Goal: Task Accomplishment & Management: Manage account settings

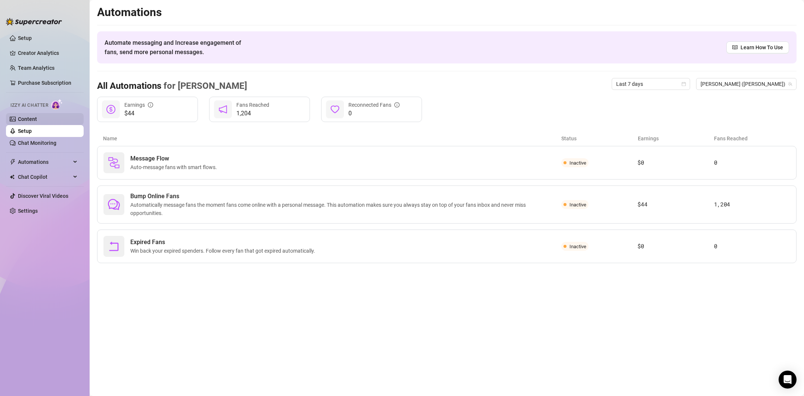
click at [37, 120] on link "Content" at bounding box center [27, 119] width 19 height 6
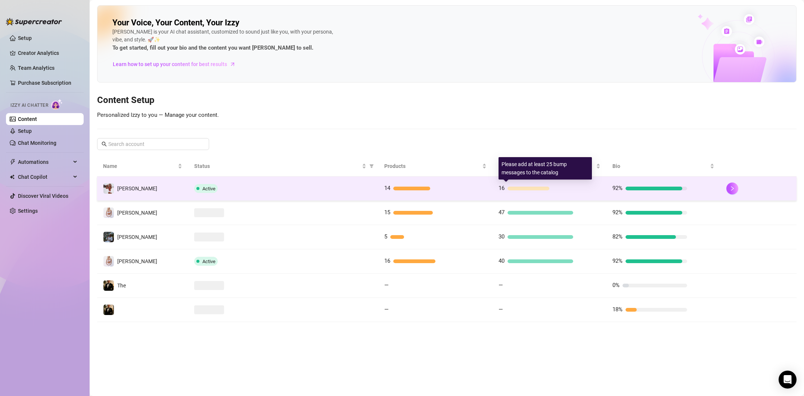
click at [506, 186] on div "16" at bounding box center [535, 188] width 75 height 9
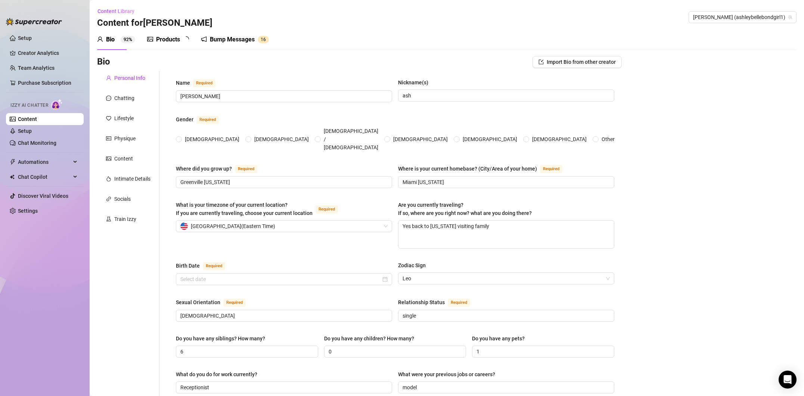
radio input "true"
type input "[DATE]"
click at [32, 130] on link "Setup" at bounding box center [25, 131] width 14 height 6
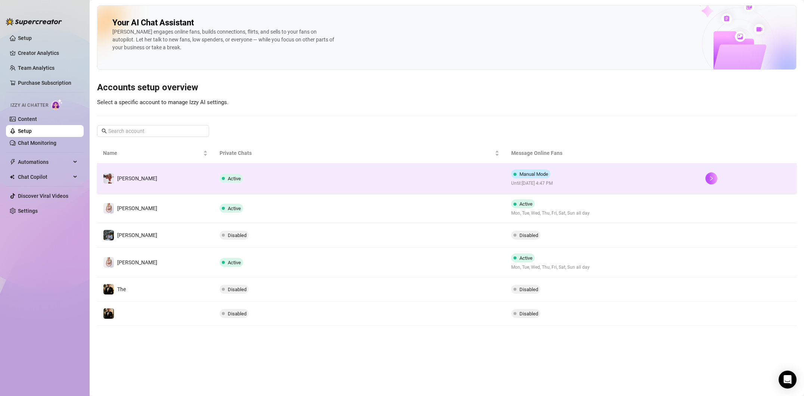
click at [545, 176] on span "Manual Mode" at bounding box center [533, 174] width 29 height 6
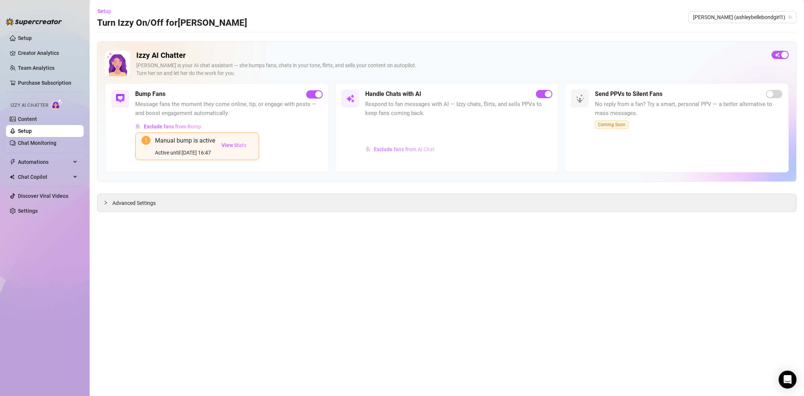
click at [398, 152] on span "Exclude fans from AI Chat" at bounding box center [404, 149] width 61 height 6
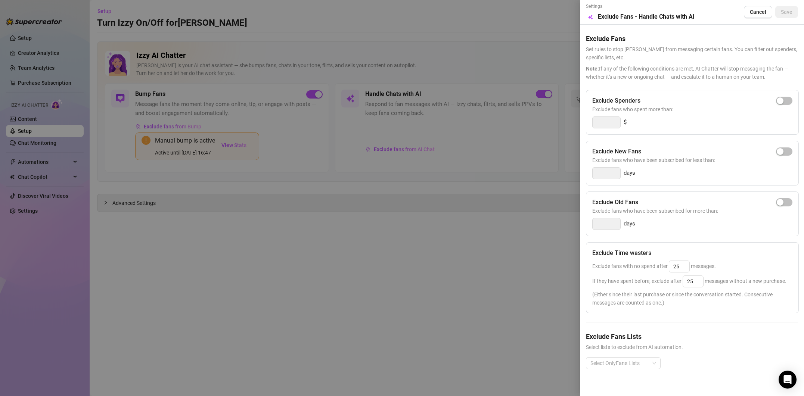
click at [761, 14] on span "Cancel" at bounding box center [758, 12] width 16 height 6
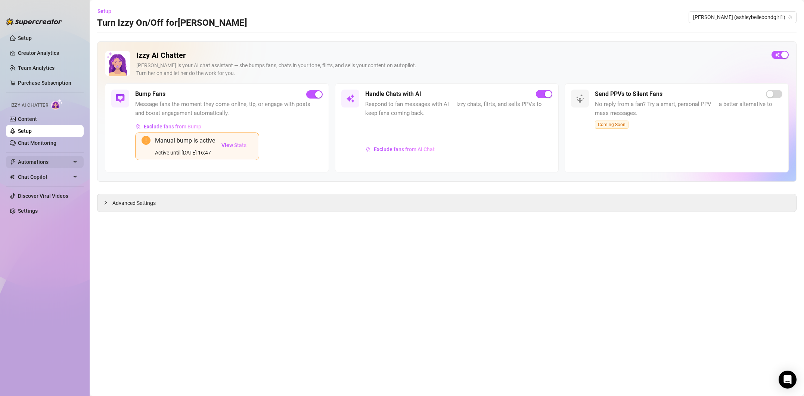
click at [45, 157] on span "Automations" at bounding box center [44, 162] width 53 height 12
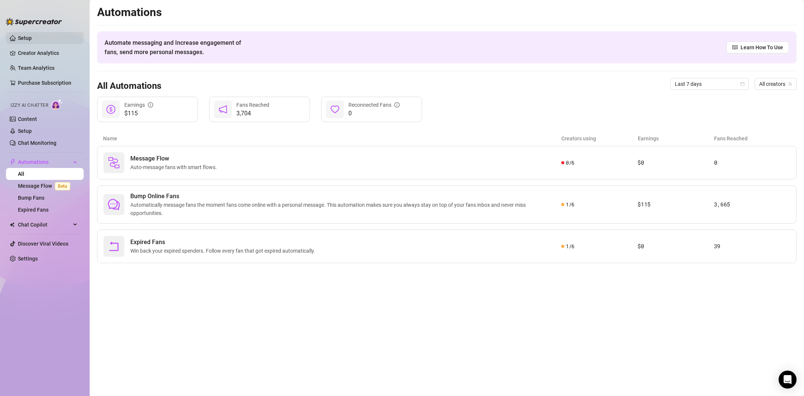
click at [32, 41] on link "Setup" at bounding box center [25, 38] width 14 height 6
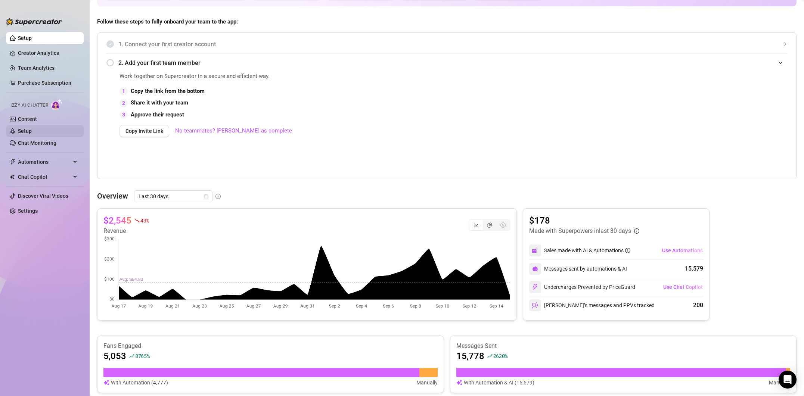
scroll to position [65, 0]
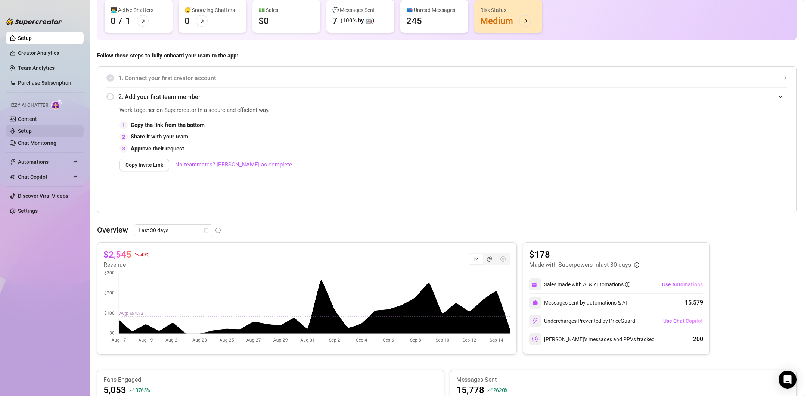
click at [32, 128] on link "Setup" at bounding box center [25, 131] width 14 height 6
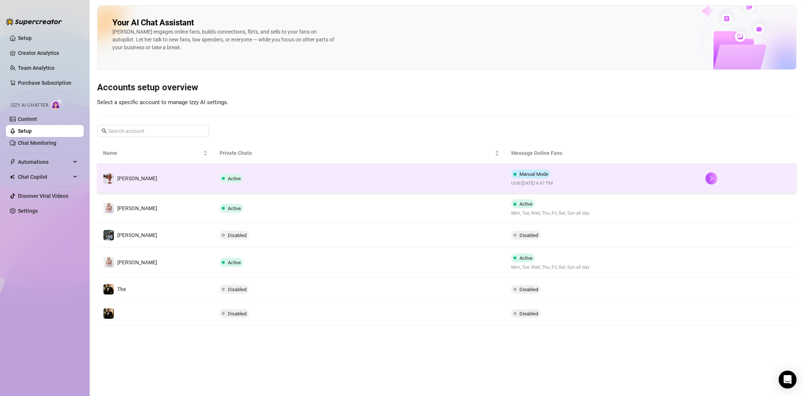
click at [495, 171] on td "Active" at bounding box center [359, 179] width 291 height 30
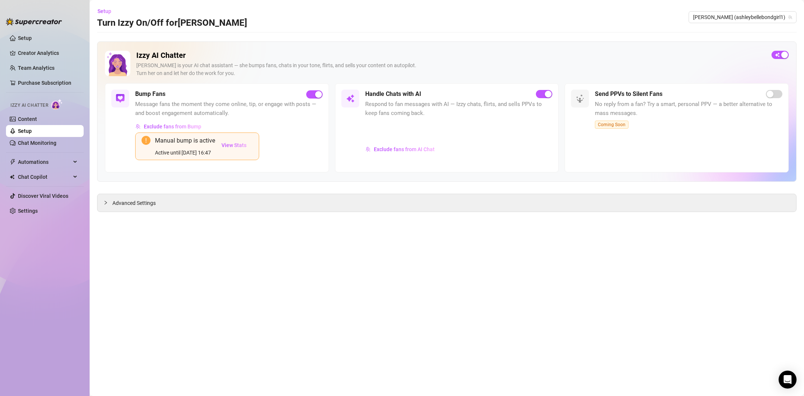
drag, startPoint x: 237, startPoint y: 143, endPoint x: 217, endPoint y: 125, distance: 27.3
click at [222, 126] on div "Exclude fans from Bump Manual bump is active Active until [DATE] 16:47 View Sta…" at bounding box center [228, 143] width 187 height 45
click at [195, 124] on span "Exclude fans from Bump" at bounding box center [173, 127] width 58 height 6
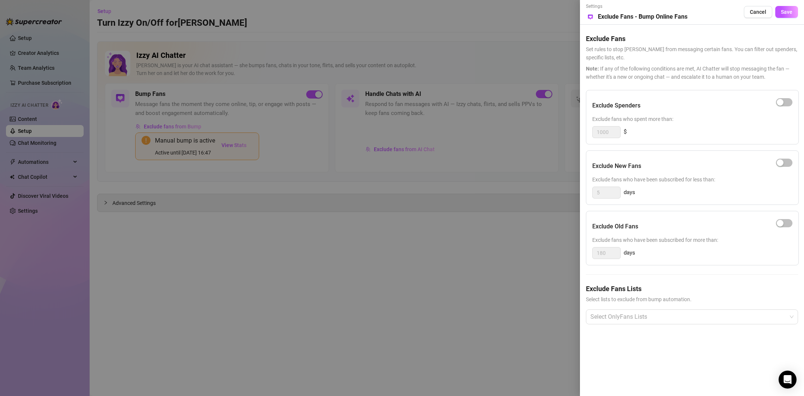
click at [195, 124] on div at bounding box center [402, 198] width 804 height 396
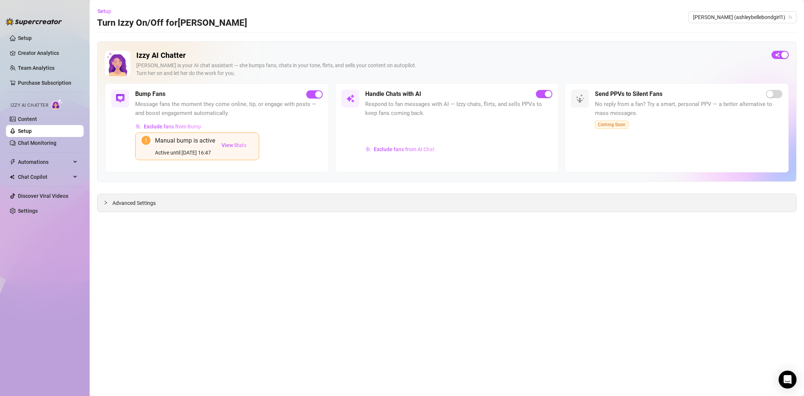
click at [151, 198] on div "Advanced Settings" at bounding box center [446, 203] width 699 height 18
click at [150, 198] on div "Advanced Settings" at bounding box center [446, 203] width 699 height 18
drag, startPoint x: 150, startPoint y: 199, endPoint x: 146, endPoint y: 201, distance: 4.2
click at [149, 199] on span "Advanced Settings" at bounding box center [133, 203] width 43 height 8
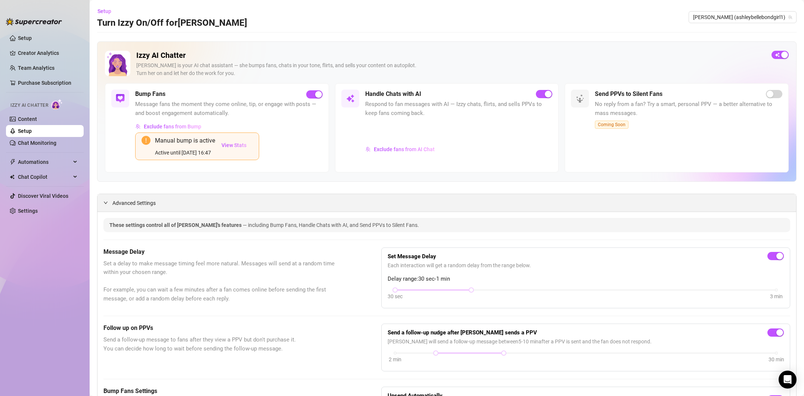
click at [146, 201] on span "Advanced Settings" at bounding box center [133, 203] width 43 height 8
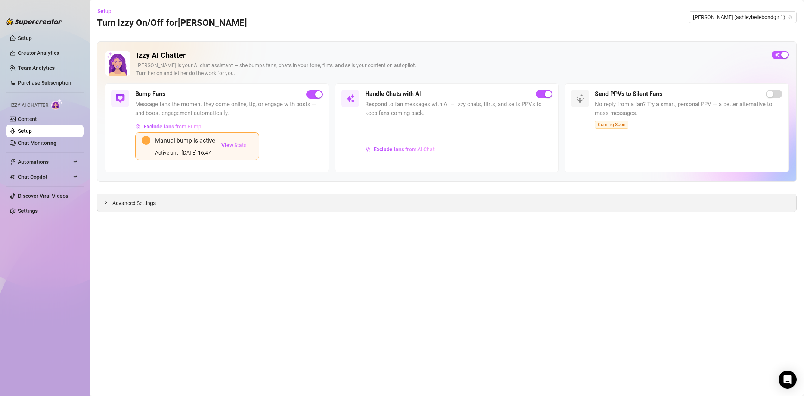
click at [147, 201] on span "Advanced Settings" at bounding box center [133, 203] width 43 height 8
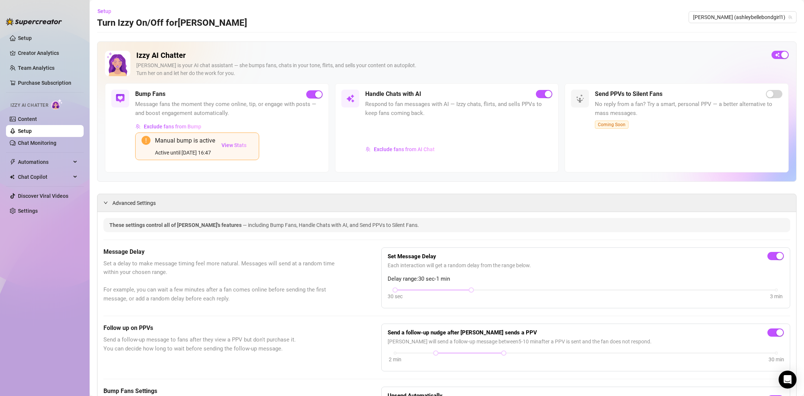
drag, startPoint x: 251, startPoint y: 111, endPoint x: 224, endPoint y: 110, distance: 27.3
click at [251, 111] on span "Message fans the moment they come online, tip, or engage with posts — and boost…" at bounding box center [228, 109] width 187 height 18
click at [150, 95] on h5 "Bump Fans" at bounding box center [150, 94] width 30 height 9
click at [117, 96] on img at bounding box center [120, 98] width 9 height 9
click at [167, 125] on span "Exclude fans from Bump" at bounding box center [173, 127] width 58 height 6
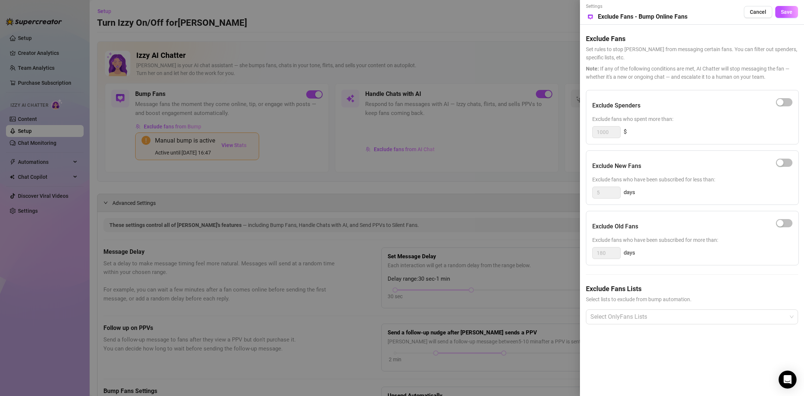
click at [168, 125] on div at bounding box center [402, 198] width 804 height 396
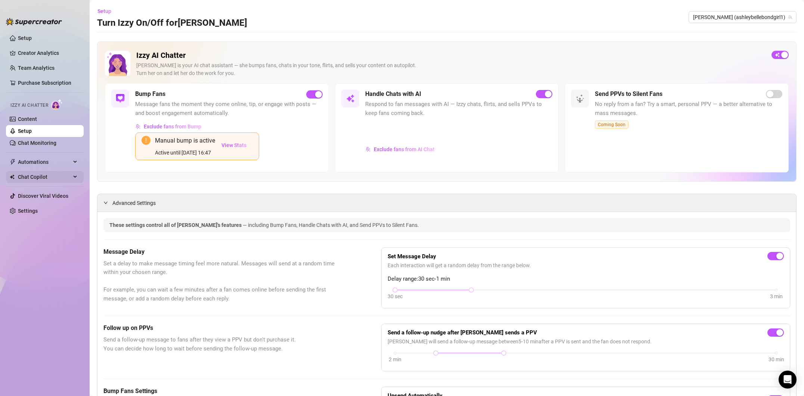
click at [56, 176] on span "Chat Copilot" at bounding box center [44, 177] width 53 height 12
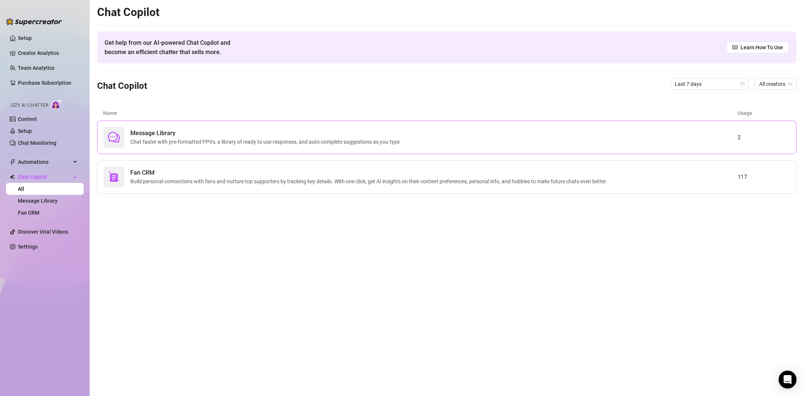
click at [171, 143] on span "Chat faster with pre-formatted PPVs, a library of ready to use responses, and a…" at bounding box center [267, 142] width 274 height 8
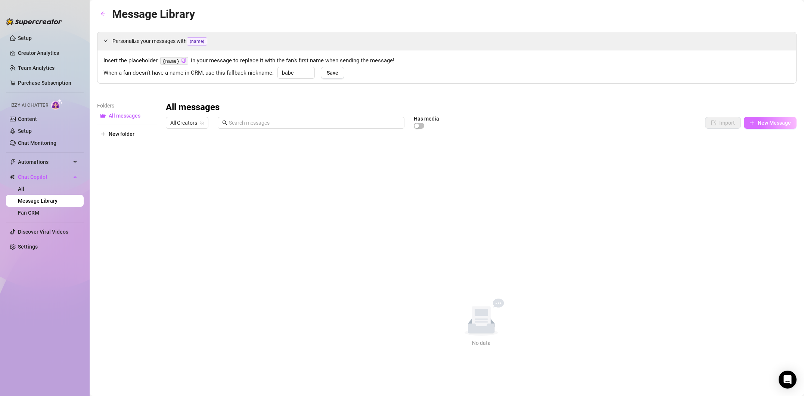
click at [772, 126] on span "New Message" at bounding box center [774, 123] width 33 height 6
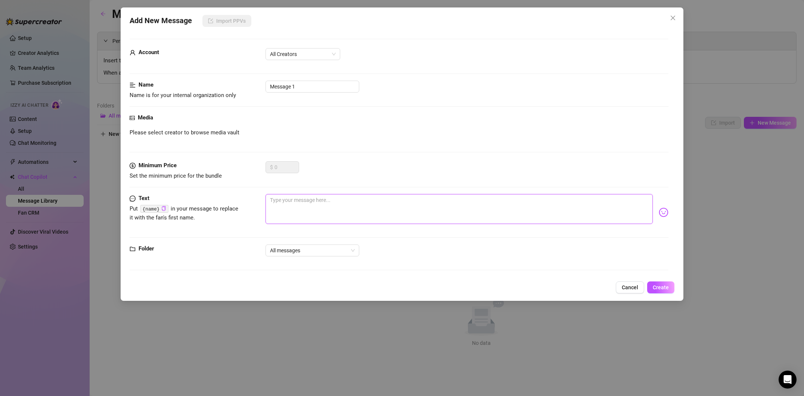
click at [301, 212] on textarea at bounding box center [458, 209] width 387 height 30
paste textarea "💦 SLURPED N FACIALED👅 HARD HAT BLOWJOB 🍆👷🏼‍♀️ It was my last job of the day on …"
type textarea "💦 SLURPED N FACIALED👅 HARD HAT BLOWJOB 🍆👷🏼‍♀️ It was my last job of the day on …"
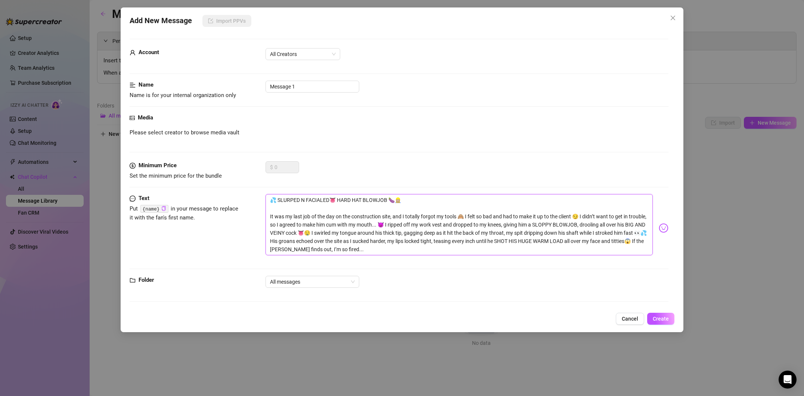
type textarea "💦 SLURPED N FACIALED👅 HARD HAT BLOWJOB 🍆👷🏼‍♀️ It was my last job of the day on …"
click at [297, 279] on span "All messages" at bounding box center [312, 281] width 85 height 11
click at [298, 278] on span "All messages" at bounding box center [312, 281] width 85 height 11
click at [629, 321] on span "Cancel" at bounding box center [630, 319] width 16 height 6
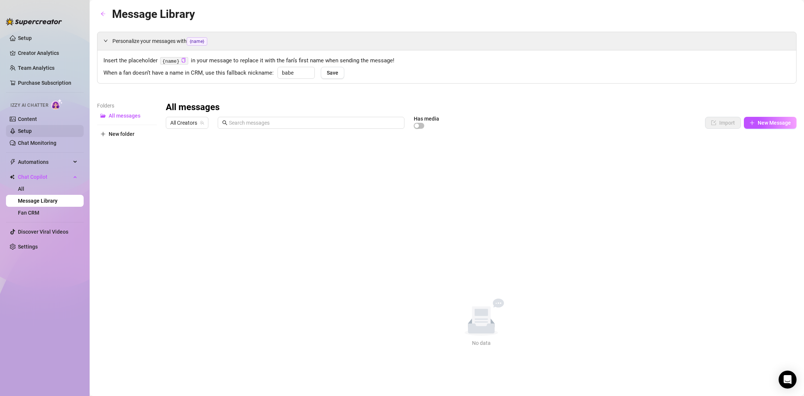
click at [32, 134] on link "Setup" at bounding box center [25, 131] width 14 height 6
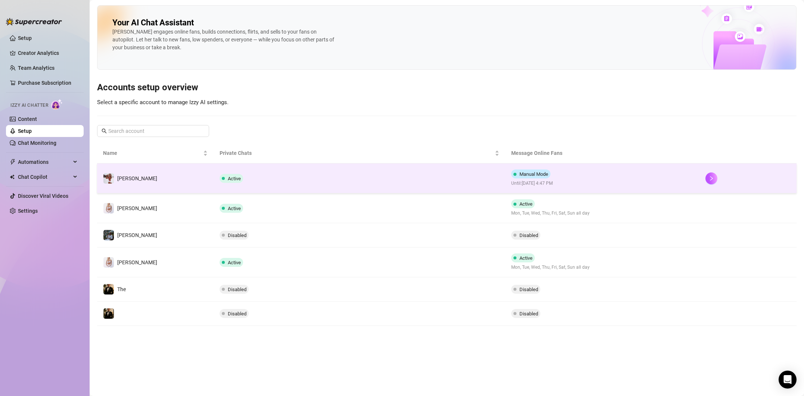
click at [526, 172] on span "Manual Mode" at bounding box center [533, 174] width 29 height 6
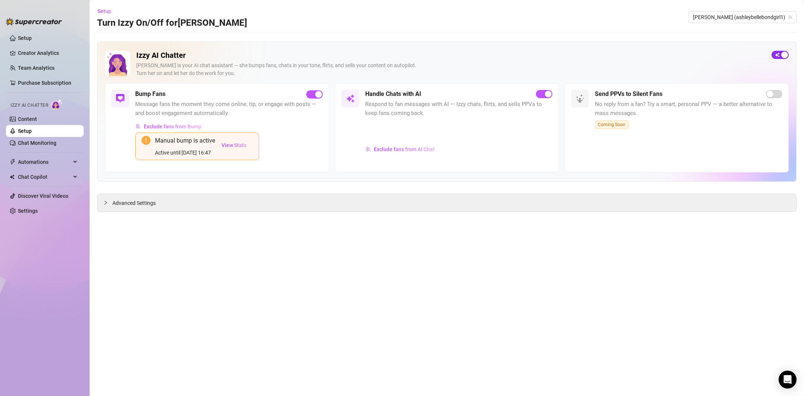
click at [777, 53] on span "button" at bounding box center [779, 55] width 17 height 8
click at [776, 53] on div "button" at bounding box center [775, 55] width 7 height 7
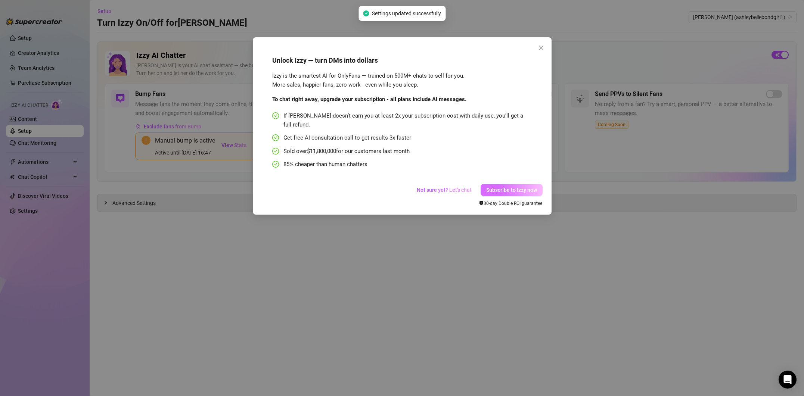
click at [512, 187] on span "Subscribe to Izzy now" at bounding box center [511, 190] width 51 height 6
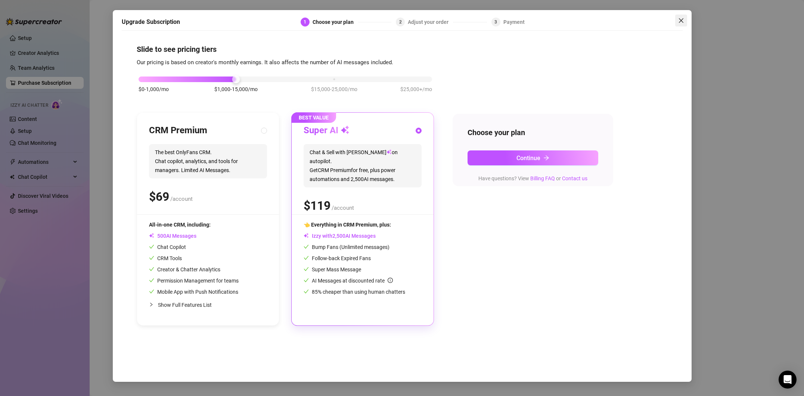
click at [678, 23] on icon "close" at bounding box center [681, 21] width 6 height 6
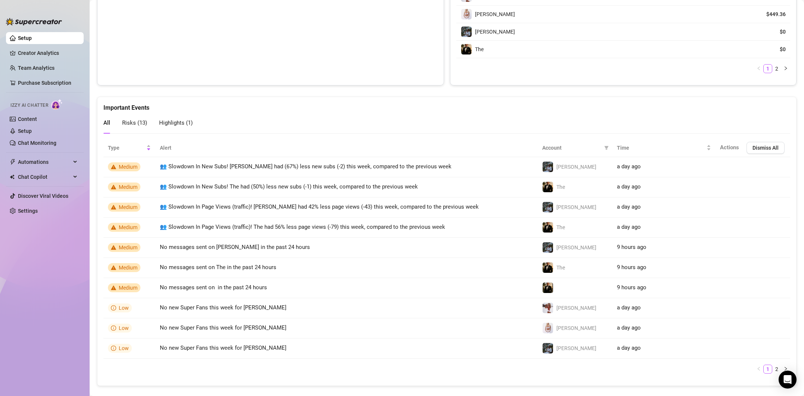
scroll to position [555, 0]
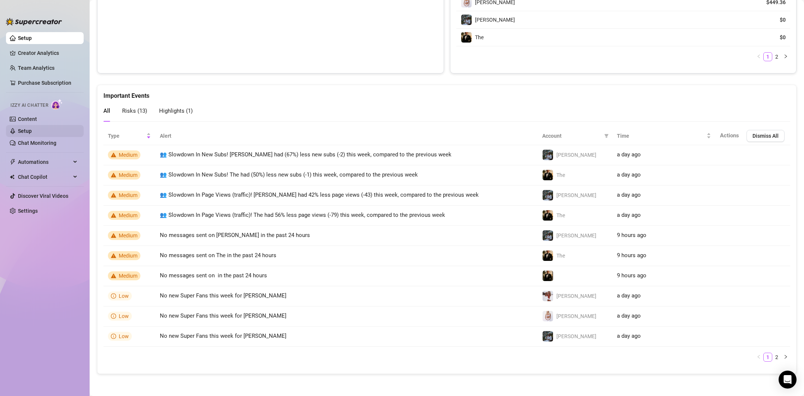
click at [32, 128] on link "Setup" at bounding box center [25, 131] width 14 height 6
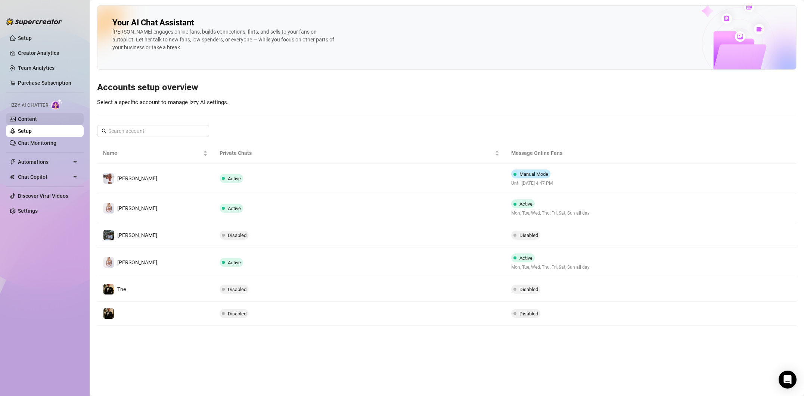
click at [37, 117] on link "Content" at bounding box center [27, 119] width 19 height 6
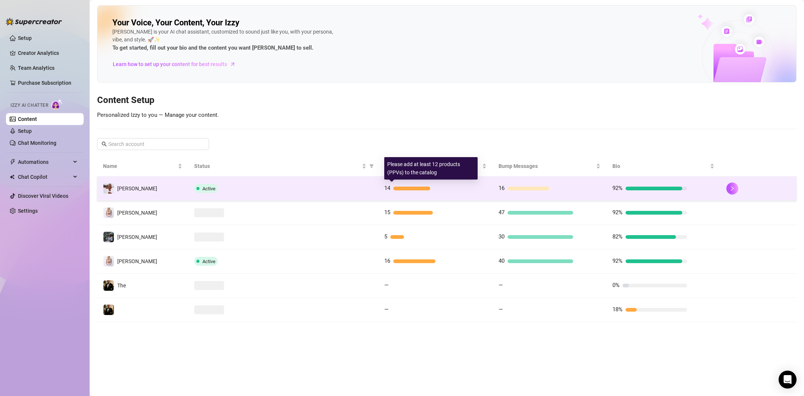
click at [446, 191] on div "14" at bounding box center [421, 188] width 75 height 9
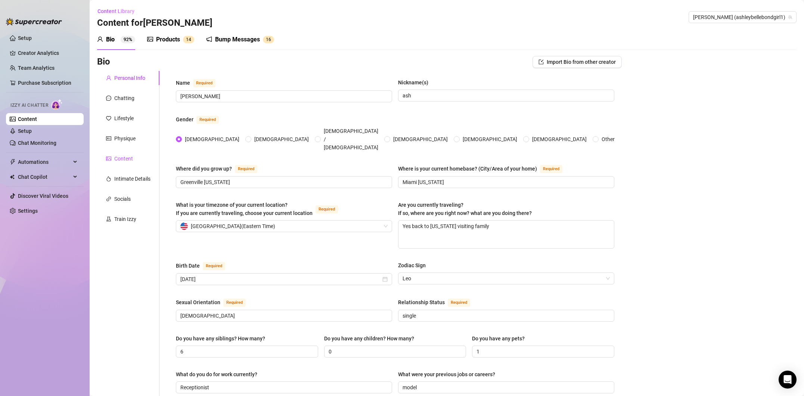
click at [129, 159] on div "Content" at bounding box center [123, 159] width 19 height 8
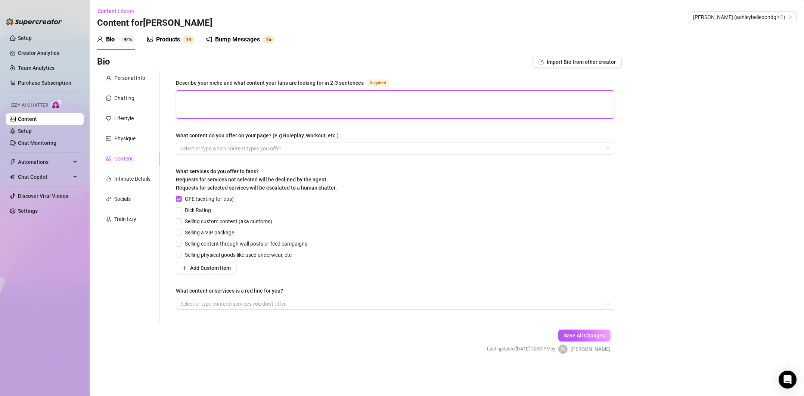
click at [358, 95] on textarea "Describe your niche and what content your fans are looking for in 2-3 sentences…" at bounding box center [395, 105] width 438 height 28
type textarea "a"
type textarea "an"
type textarea "anal"
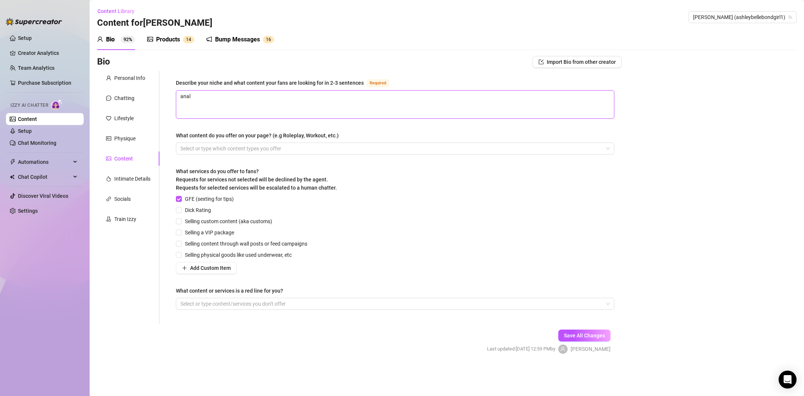
type textarea "anal s"
type textarea "anal sq"
type textarea "anal squ"
type textarea "anal squi"
type textarea "anal squir"
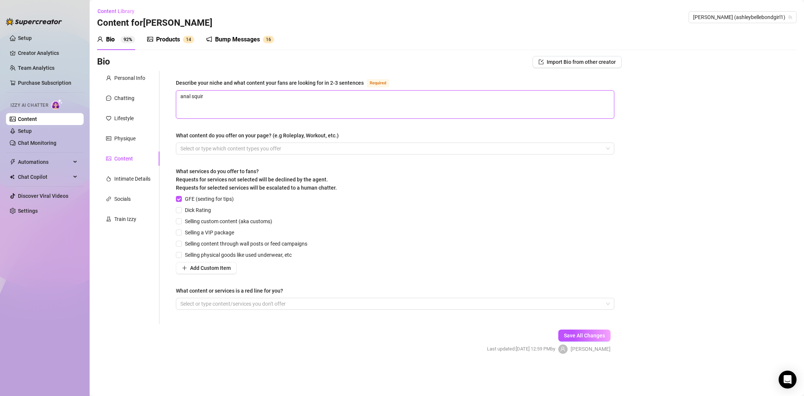
type textarea "anal squirt"
type textarea "anal squirti"
type textarea "anal squirtin"
type textarea "anal squirting"
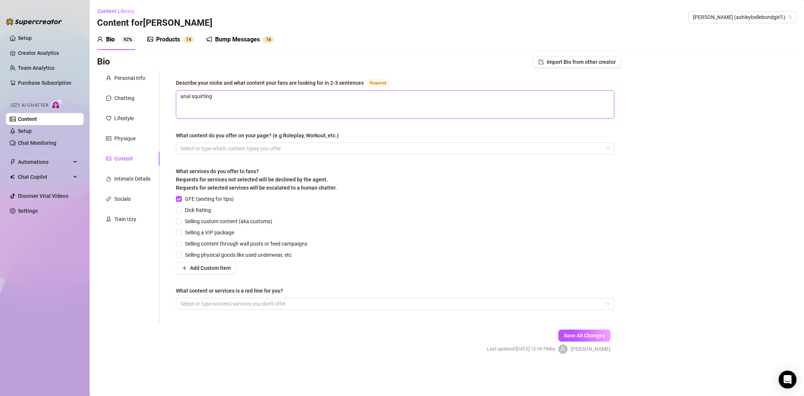
type textarea "anal squirting a"
type textarea "anal squirting an"
type textarea "anal squirting and"
type textarea "anal squirting and d"
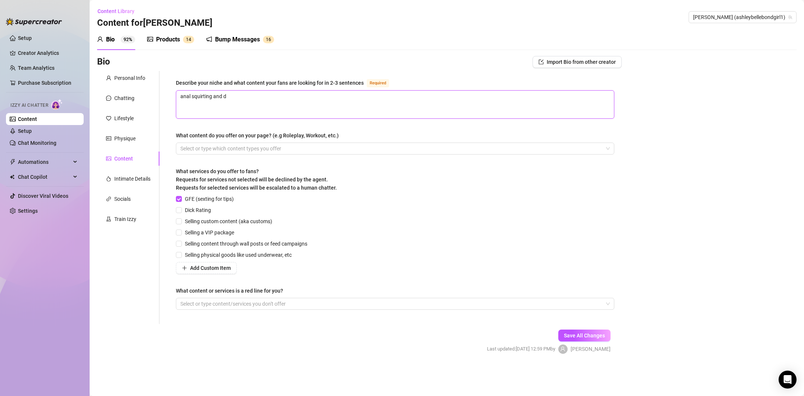
type textarea "anal squirting and di"
type textarea "anal squirting and dil"
type textarea "anal squirting and dild"
type textarea "anal squirting and dildo"
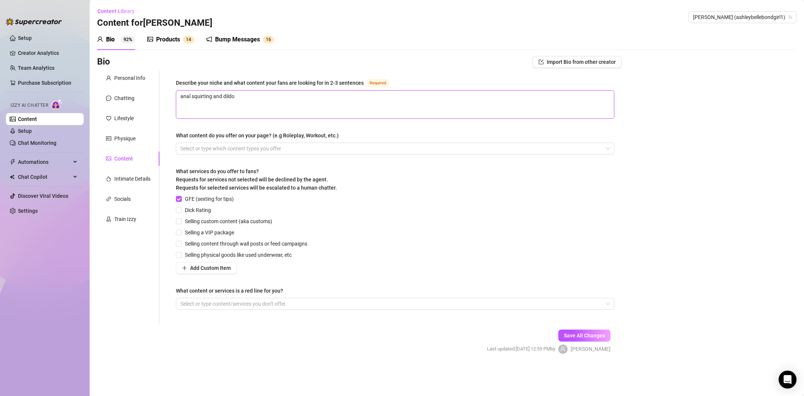
type textarea "anal squirting and dildo r"
type textarea "anal squirting and dildo ri"
type textarea "anal squirting and dildo rid"
type textarea "anal squirting and dildo ridi"
type textarea "anal squirting and dildo ridin"
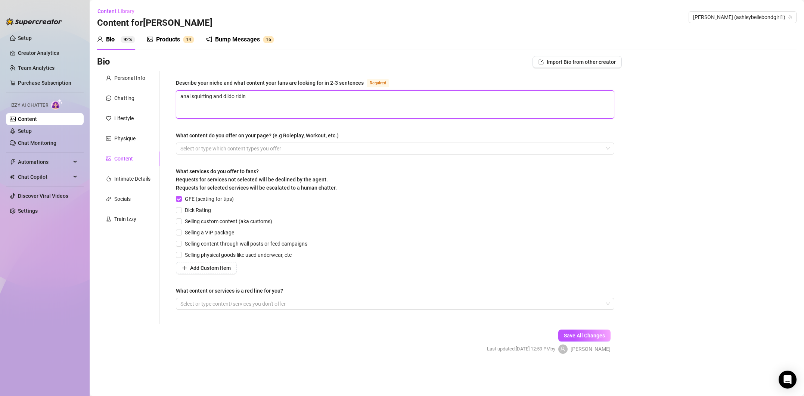
type textarea "anal squirting and dildo riding"
type textarea "anal squirting and dildo riding."
type textarea "anal squirting and dildo riding. b"
type textarea "anal squirting and dildo riding. bl"
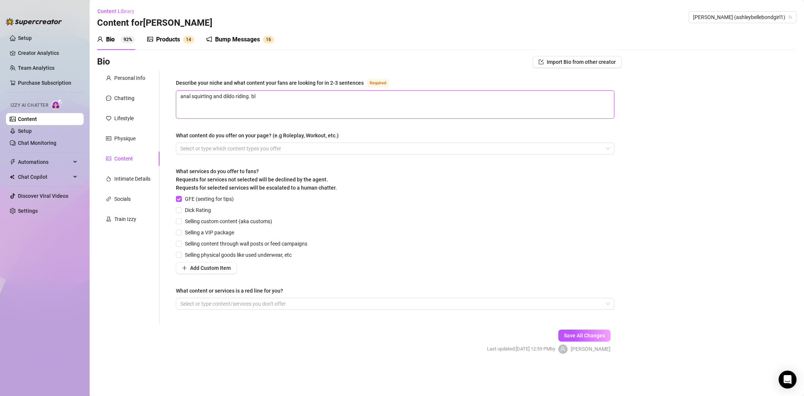
type textarea "anal squirting and dildo riding. blo"
type textarea "anal squirting and dildo riding. blow"
type textarea "anal squirting and dildo riding. blowj"
type textarea "anal squirting and dildo riding. blowjo"
type textarea "anal squirting and dildo riding. blowjob"
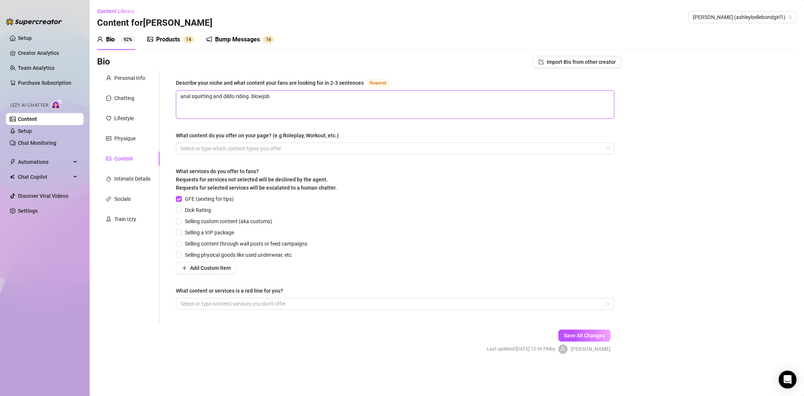
type textarea "anal squirting and dildo riding. blowjobs"
type textarea "anal squirting and dildo riding. blowjobs g"
type textarea "anal squirting and dildo riding. blowjobs g/"
type textarea "anal squirting and dildo riding. blowjobs g/g"
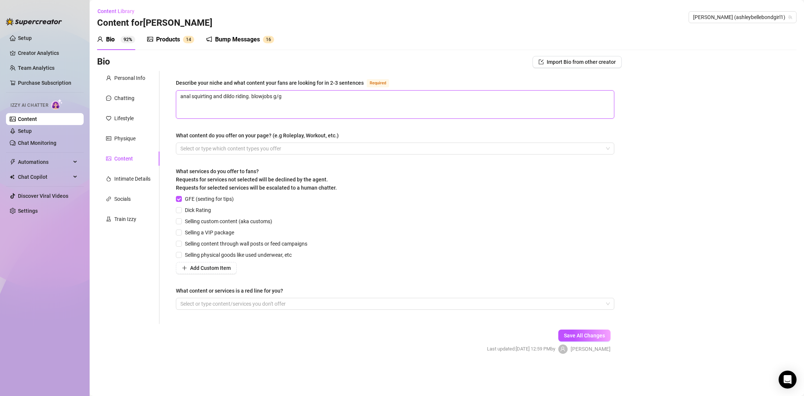
type textarea "anal squirting and dildo riding. blowjobs g/g"
type textarea "anal squirting and dildo riding. blowjobs g/g b"
type textarea "anal squirting and dildo riding. blowjobs g/g b/"
type textarea "anal squirting and dildo riding. blowjobs g/g b/g"
type textarea "anal squirting and dildo riding. blowjobs g/g b/g/"
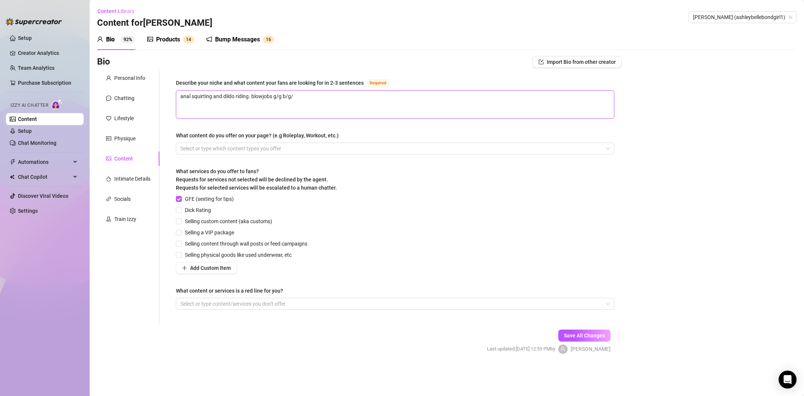
type textarea "anal squirting and dildo riding. blowjobs g/g b/g"
type textarea "anal squirting and dildo riding. blowjobs g/g b/g G"
type textarea "anal squirting and dildo riding. blowjobs g/g b/g GF"
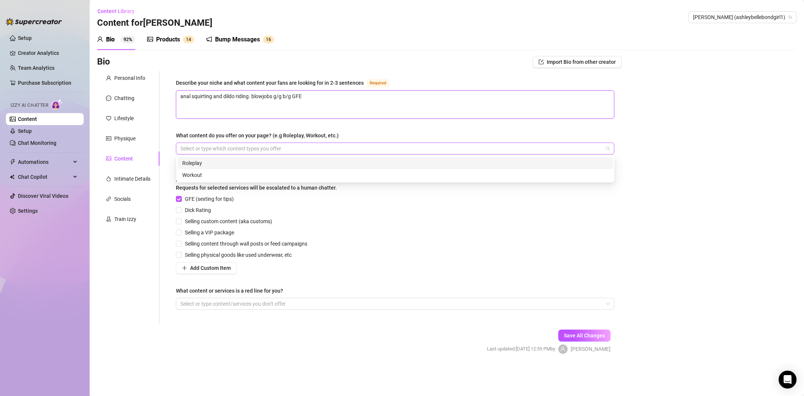
click at [260, 149] on div at bounding box center [391, 148] width 428 height 10
type textarea "anal squirting and dildo riding. blowjobs g/g b/g GFE"
click at [246, 161] on div "Roleplay" at bounding box center [395, 163] width 426 height 8
click at [204, 174] on div "Workout" at bounding box center [395, 175] width 426 height 8
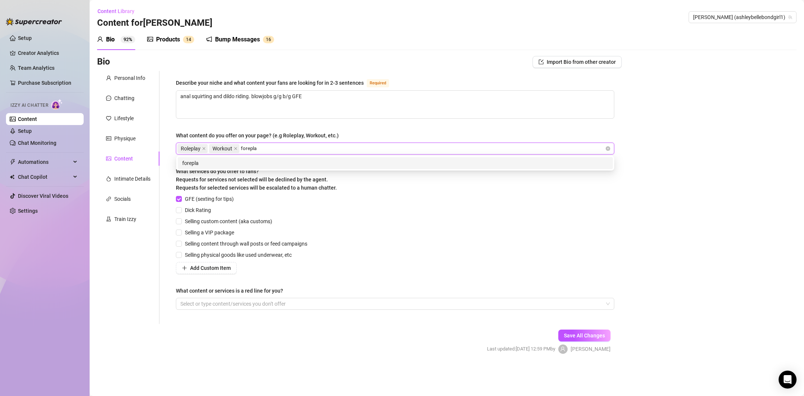
type input "foreplay"
click at [208, 166] on div "foreplay" at bounding box center [395, 163] width 426 height 8
type input "sexting"
click at [220, 166] on div "sexting" at bounding box center [395, 163] width 426 height 8
type input "video calls"
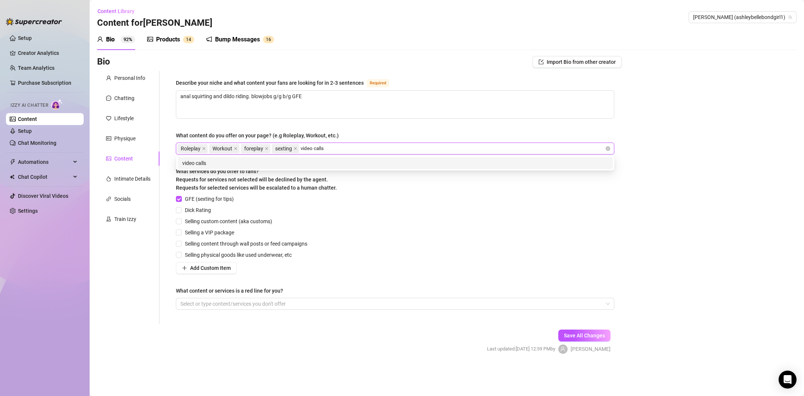
click at [219, 166] on div "video calls" at bounding box center [395, 163] width 426 height 8
type input "Customs to order"
click at [215, 168] on div "Customs to order" at bounding box center [395, 163] width 435 height 12
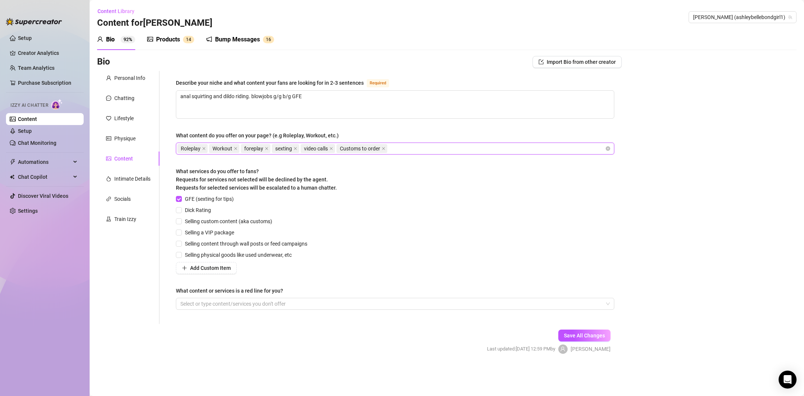
click at [172, 247] on div "Describe your niche and what content your fans are looking for in 2-3 sentences…" at bounding box center [394, 197] width 453 height 253
click at [180, 252] on input "Selling physical goods like used underwear, etc" at bounding box center [178, 254] width 5 height 5
checkbox input "true"
drag, startPoint x: 181, startPoint y: 244, endPoint x: 179, endPoint y: 238, distance: 6.3
click at [181, 244] on input "Selling content through wall posts or feed campaigns" at bounding box center [178, 243] width 5 height 5
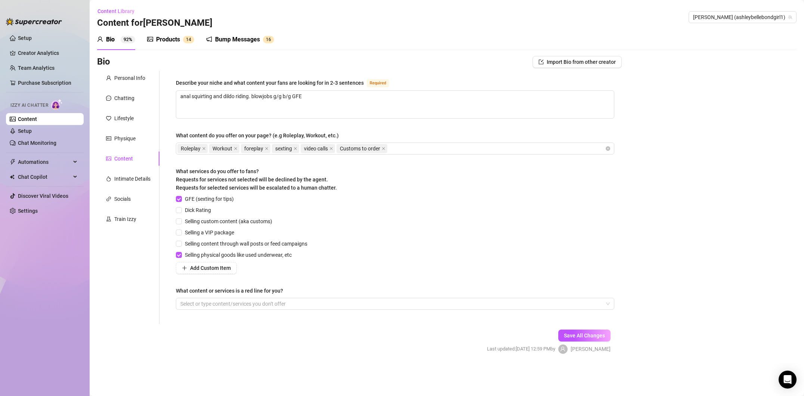
checkbox input "true"
drag, startPoint x: 179, startPoint y: 232, endPoint x: 180, endPoint y: 226, distance: 6.4
click at [179, 232] on input "Selling a VIP package" at bounding box center [178, 232] width 5 height 5
checkbox input "true"
click at [180, 223] on span at bounding box center [179, 221] width 6 height 6
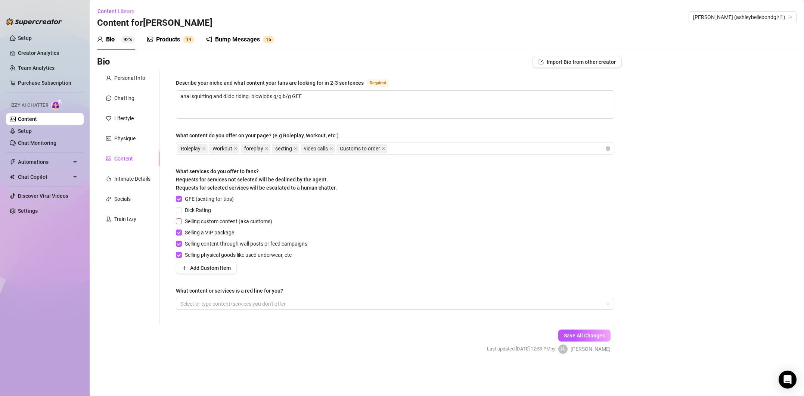
click at [180, 223] on input "Selling custom content (aka customs)" at bounding box center [178, 220] width 5 height 5
checkbox input "true"
click at [182, 209] on span at bounding box center [179, 210] width 6 height 6
click at [181, 209] on input "Dick Rating" at bounding box center [178, 209] width 5 height 5
checkbox input "true"
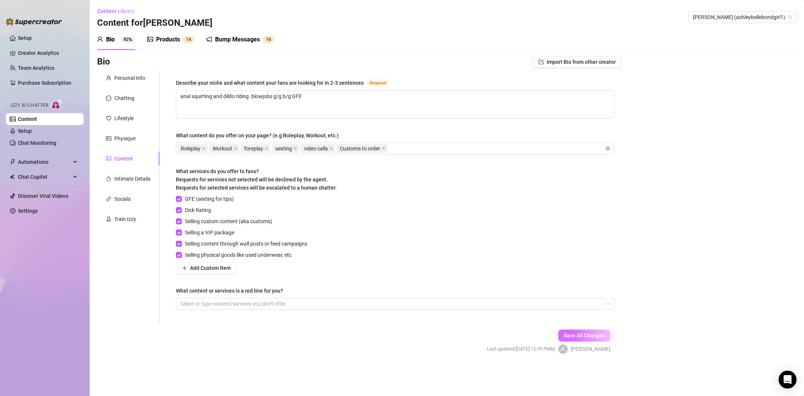
click at [583, 332] on button "Save All Changes" at bounding box center [584, 336] width 52 height 12
click at [131, 79] on div "Personal Info" at bounding box center [129, 78] width 31 height 8
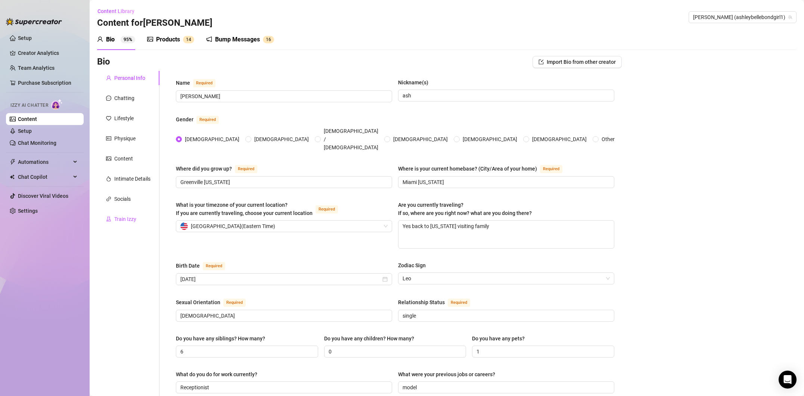
click at [131, 217] on div "Train Izzy" at bounding box center [125, 219] width 22 height 8
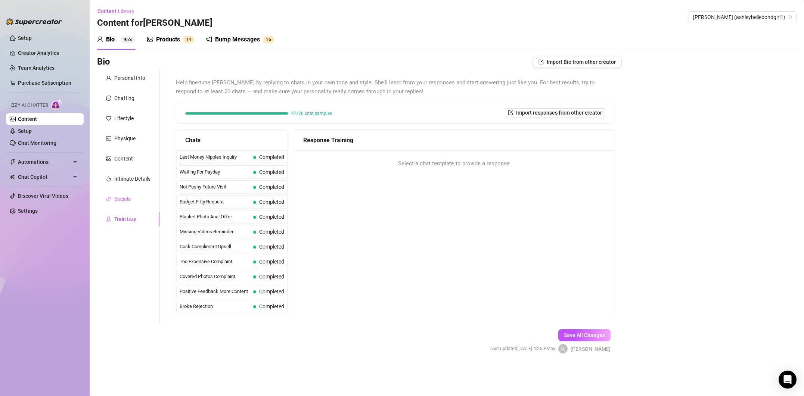
click at [132, 200] on div "Socials" at bounding box center [128, 199] width 62 height 14
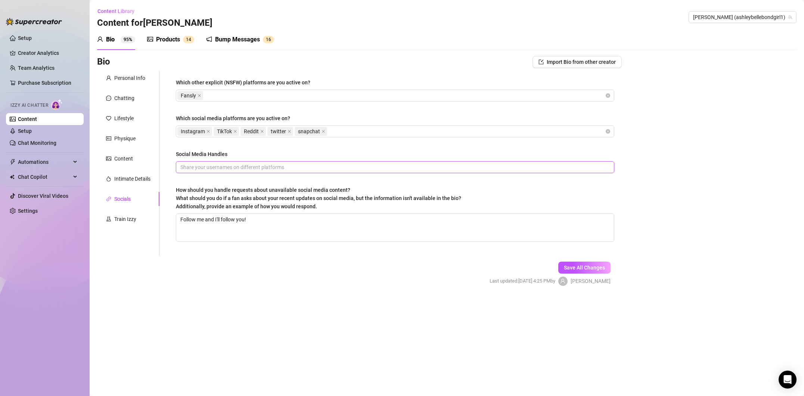
click at [196, 165] on input "Social Media Handles" at bounding box center [394, 167] width 428 height 8
click at [565, 272] on button "Save All Changes" at bounding box center [584, 268] width 52 height 12
drag, startPoint x: 290, startPoint y: 170, endPoint x: 174, endPoint y: 165, distance: 116.6
click at [174, 165] on div "Which other explicit (NSFW) platforms are you active on? Fansly Which social me…" at bounding box center [394, 163] width 453 height 185
click at [206, 130] on icon "close" at bounding box center [208, 132] width 4 height 4
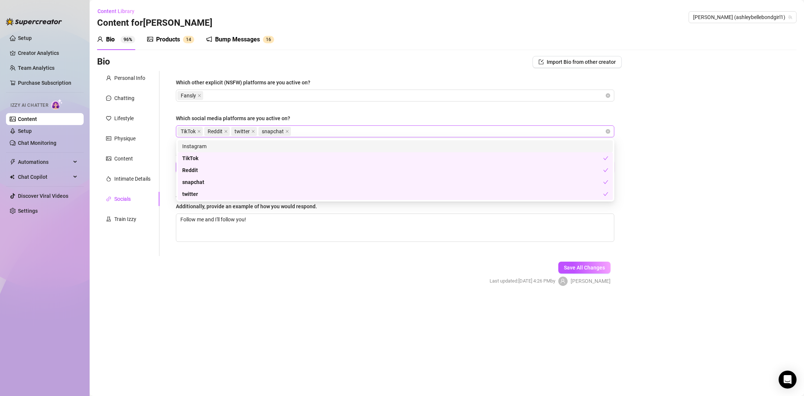
click at [206, 130] on span "Reddit" at bounding box center [216, 131] width 25 height 9
type input "ash_belle25"
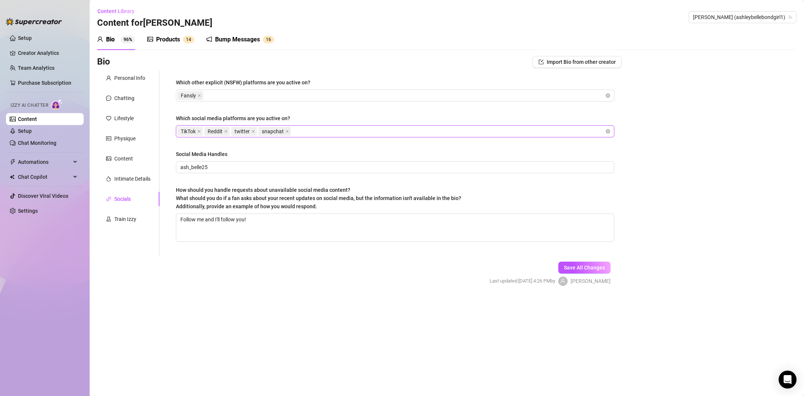
click at [202, 132] on span "TikTok" at bounding box center [189, 131] width 25 height 9
click at [201, 132] on icon "close" at bounding box center [199, 132] width 4 height 4
click at [198, 133] on icon "close" at bounding box center [199, 132] width 4 height 4
click at [198, 133] on icon "close" at bounding box center [200, 132] width 4 height 4
click at [581, 270] on span "Save All Changes" at bounding box center [584, 268] width 41 height 6
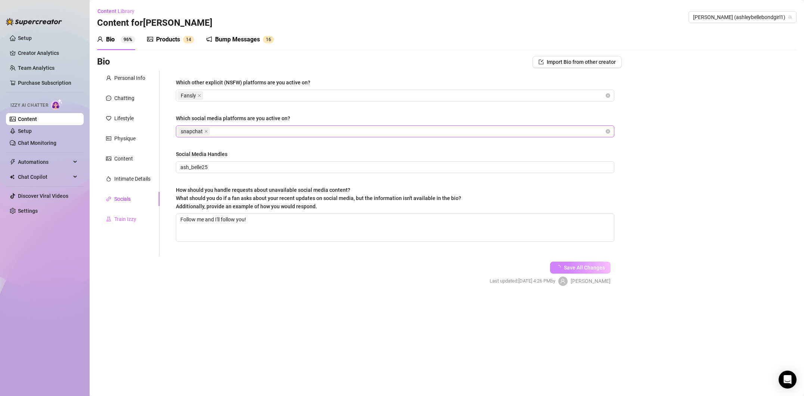
click at [134, 214] on div "Train Izzy" at bounding box center [128, 219] width 62 height 14
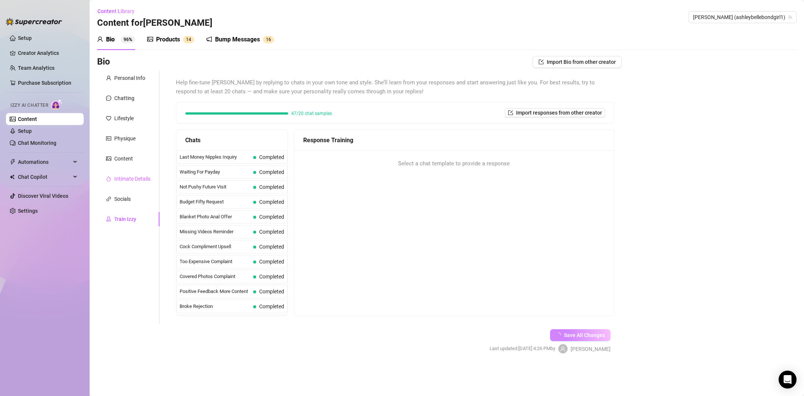
click at [133, 184] on div "Intimate Details" at bounding box center [128, 179] width 62 height 14
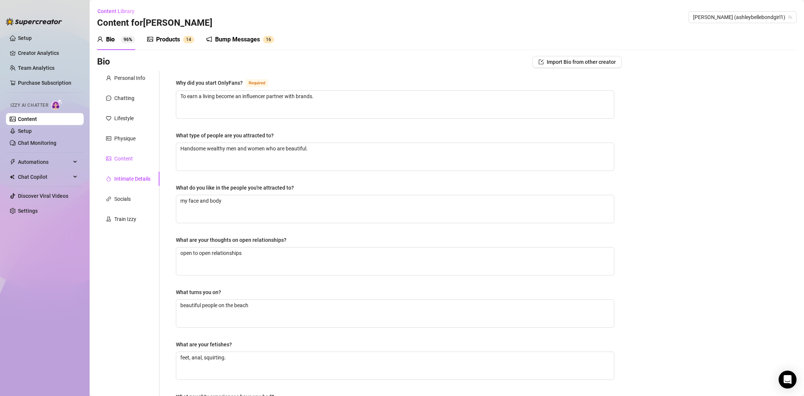
click at [123, 159] on div "Content" at bounding box center [123, 159] width 19 height 8
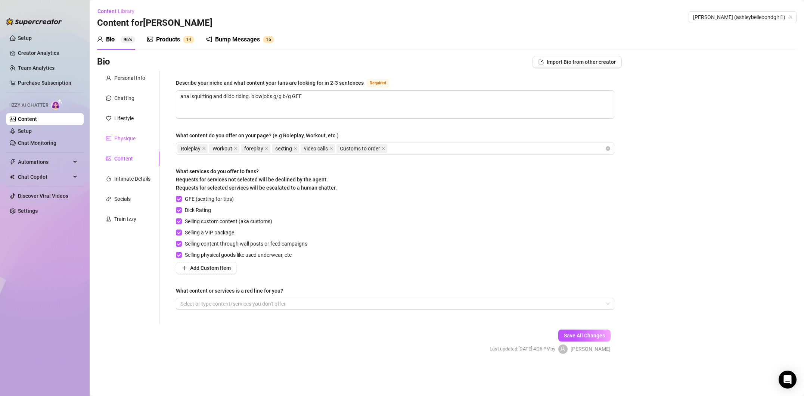
click at [127, 143] on div "Physique" at bounding box center [128, 138] width 62 height 14
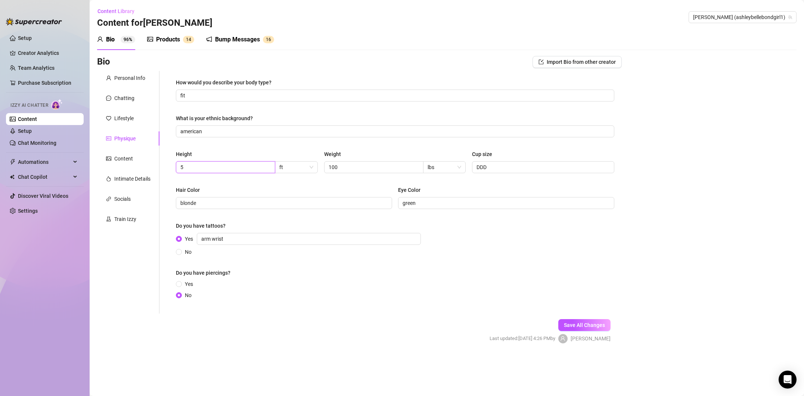
click at [242, 168] on input "5" at bounding box center [224, 167] width 89 height 8
type input "5'8"
click at [569, 320] on button "Save All Changes" at bounding box center [584, 325] width 52 height 12
click at [135, 161] on div "Content" at bounding box center [128, 159] width 62 height 14
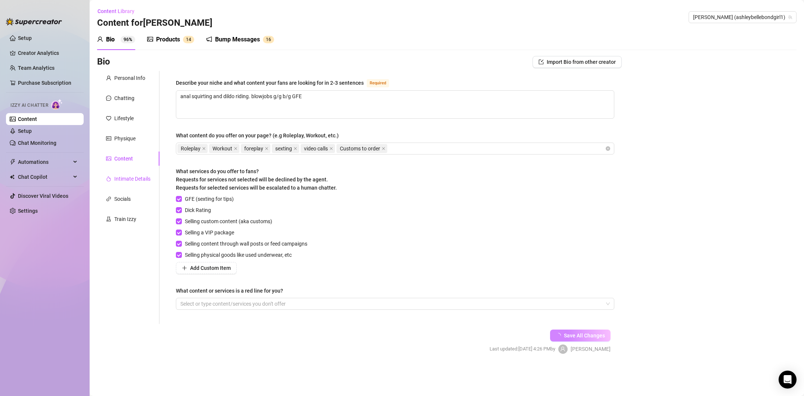
click at [136, 178] on div "Intimate Details" at bounding box center [132, 179] width 36 height 8
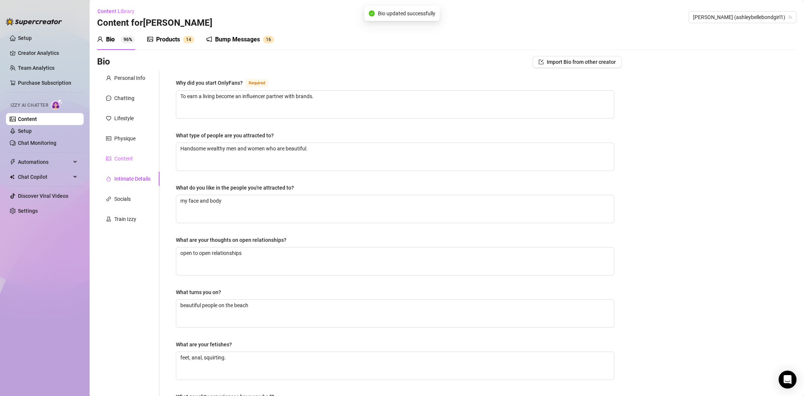
click at [135, 162] on div "Content" at bounding box center [128, 159] width 62 height 14
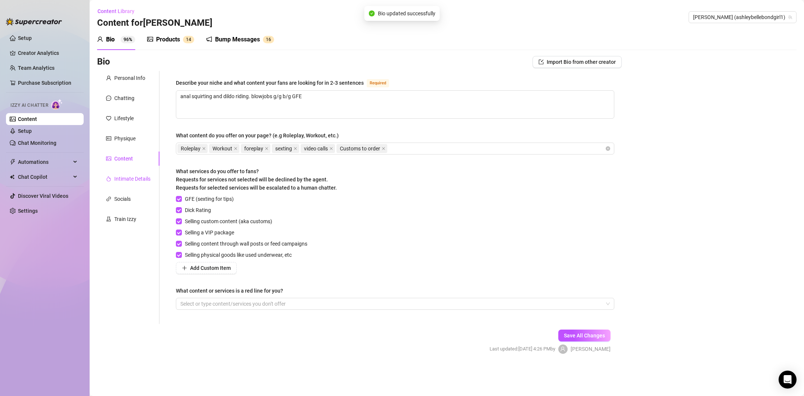
click at [133, 175] on div "Intimate Details" at bounding box center [132, 179] width 36 height 8
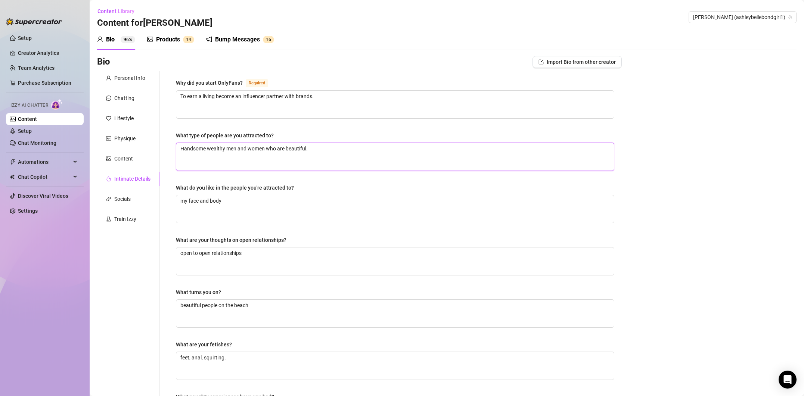
drag, startPoint x: 227, startPoint y: 147, endPoint x: 209, endPoint y: 148, distance: 17.2
click at [209, 148] on textarea "Handsome wealthy men and women who are beautiful." at bounding box center [395, 157] width 438 height 28
type textarea "Handsome w men and women who are beautiful."
type textarea "Handsome wmen and women who are beautiful."
type textarea "Handsome men and women who are beautiful."
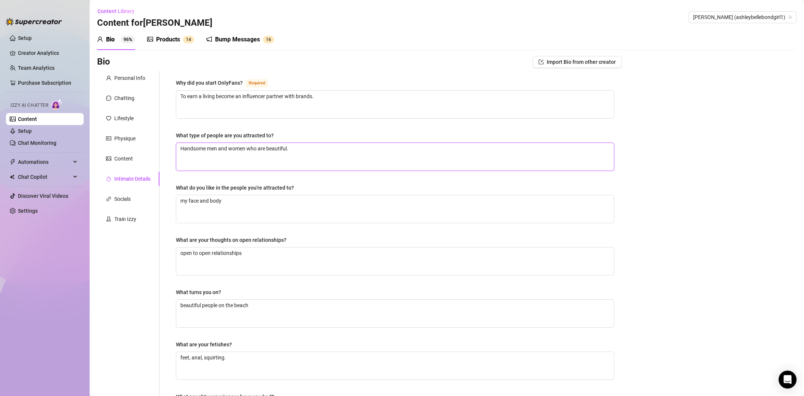
click at [230, 148] on textarea "Handsome men and women who are beautiful." at bounding box center [395, 157] width 438 height 28
type textarea "Handsome men and bwomen who are beautiful."
type textarea "Handsome men and bewomen who are beautiful."
type textarea "Handsome men and beawomen who are beautiful."
type textarea "Handsome men and beauwomen who are beautiful."
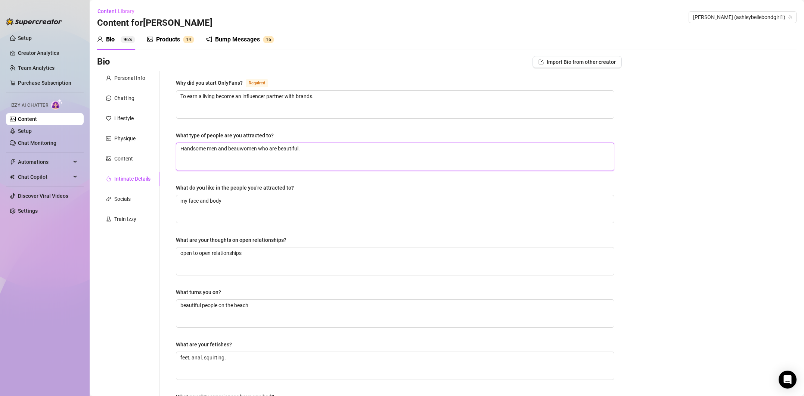
type textarea "Handsome men and beautwomen who are beautiful."
type textarea "Handsome men and beautiwomen who are beautiful."
type textarea "Handsome men and beautifwomen who are beautiful."
type textarea "Handsome men and beautifuwomen who are beautiful."
type textarea "Handsome men and beautifulwomen who are beautiful."
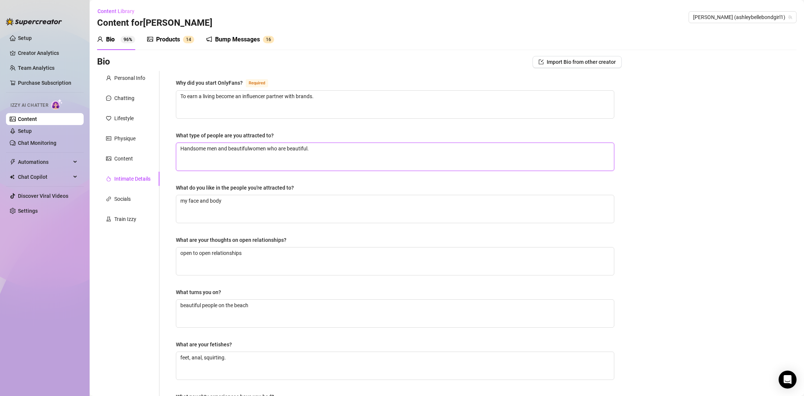
type textarea "Handsome men and beautiful women who are beautiful."
drag, startPoint x: 271, startPoint y: 149, endPoint x: 321, endPoint y: 152, distance: 50.2
click at [321, 152] on textarea "Handsome men and beautiful women who are beautiful." at bounding box center [395, 157] width 438 height 28
type textarea "Handsome men and beautiful women w"
type textarea "Handsome men and beautiful women"
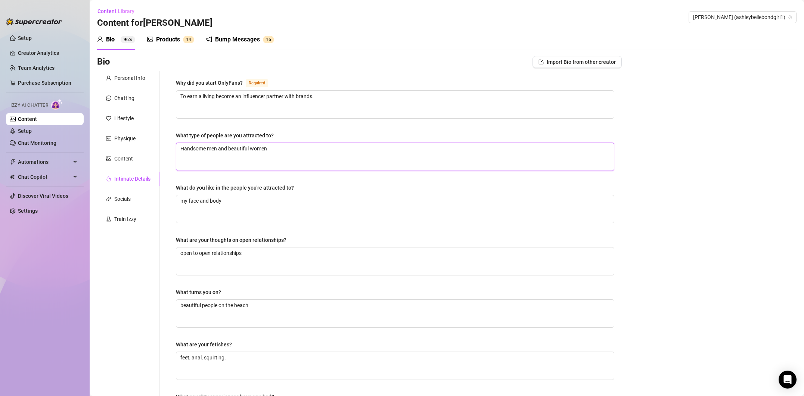
type textarea "Handsome men and beautiful women"
type textarea "Handsome men and beautiful women."
